Goal: Task Accomplishment & Management: Manage account settings

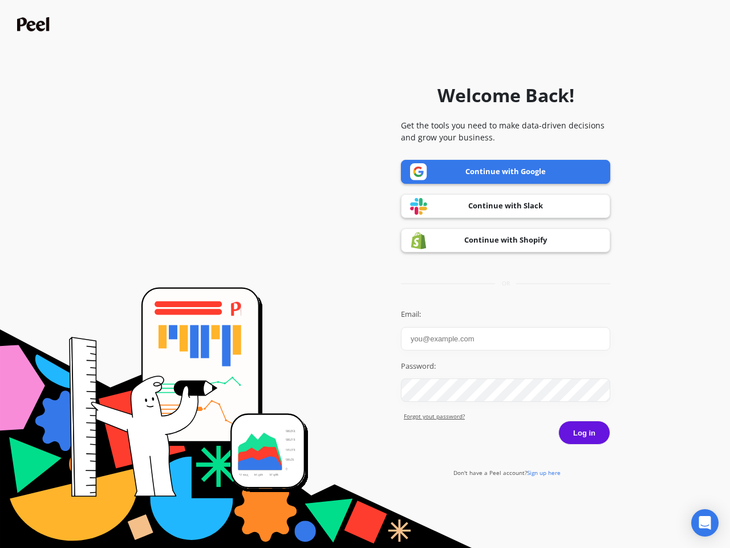
click at [705, 522] on icon "Open Intercom Messenger" at bounding box center [705, 523] width 12 height 14
